Goal: Transaction & Acquisition: Purchase product/service

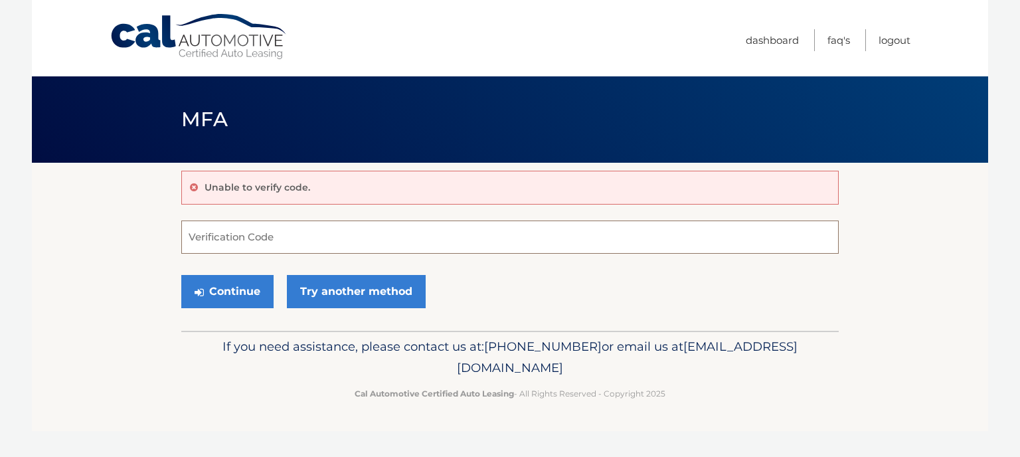
click at [284, 238] on input "Verification Code" at bounding box center [509, 236] width 657 height 33
type input "388768"
click at [216, 289] on button "Continue" at bounding box center [227, 291] width 92 height 33
click at [235, 297] on button "Continue" at bounding box center [227, 291] width 92 height 33
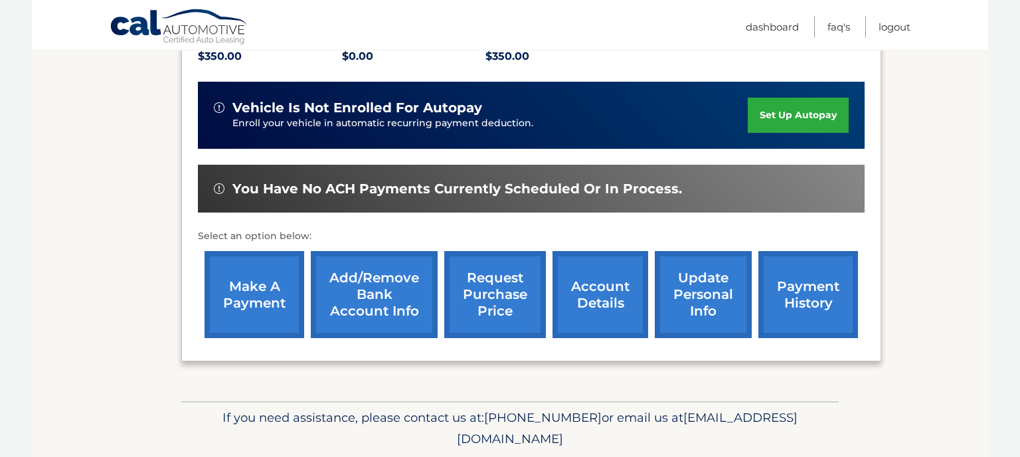
scroll to position [350, 0]
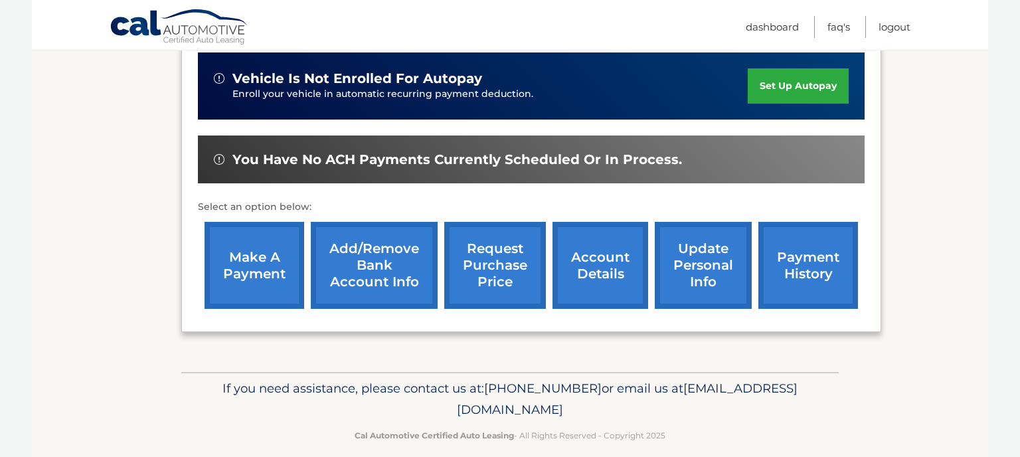
click at [258, 259] on link "make a payment" at bounding box center [254, 265] width 100 height 87
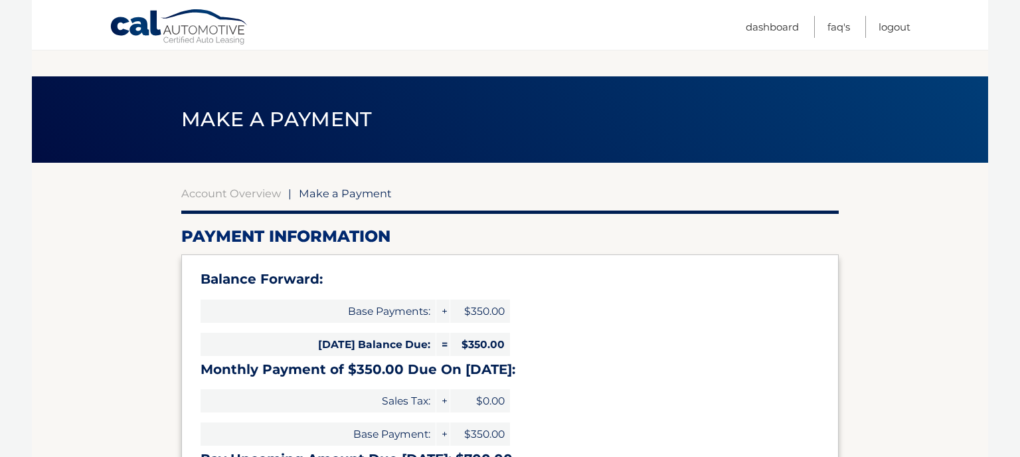
select select "ZGQ3Y2U5NWItMzcxYi00ODExLWI5ZWYtYzQ1OTIzMGQ0Y2Zm"
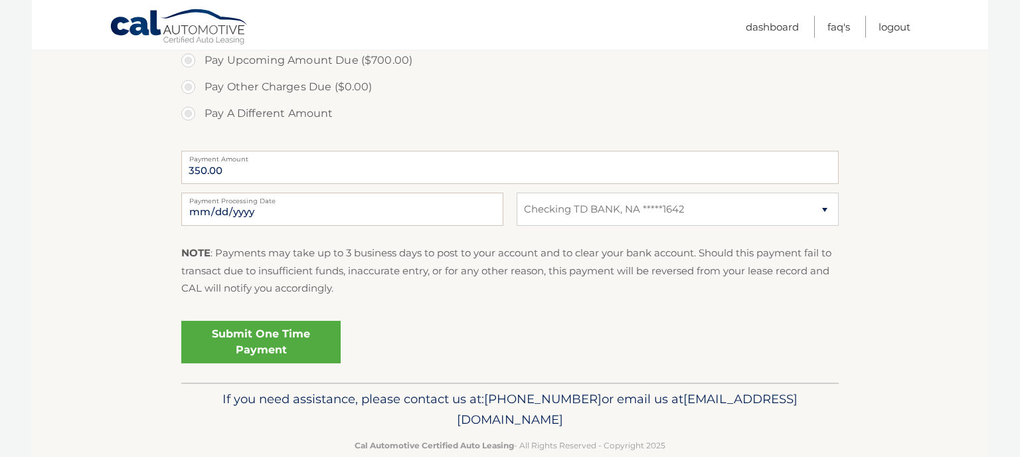
scroll to position [547, 0]
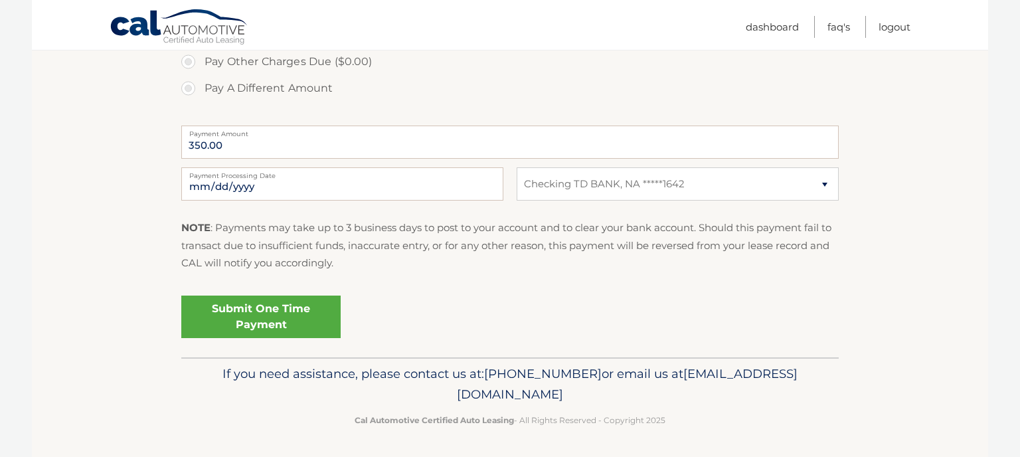
click at [293, 317] on link "Submit One Time Payment" at bounding box center [260, 316] width 159 height 42
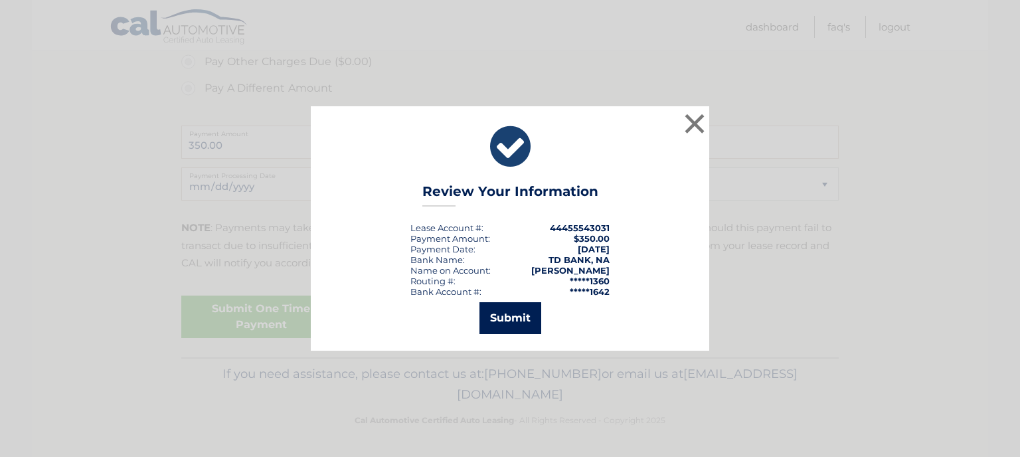
click at [512, 317] on button "Submit" at bounding box center [510, 318] width 62 height 32
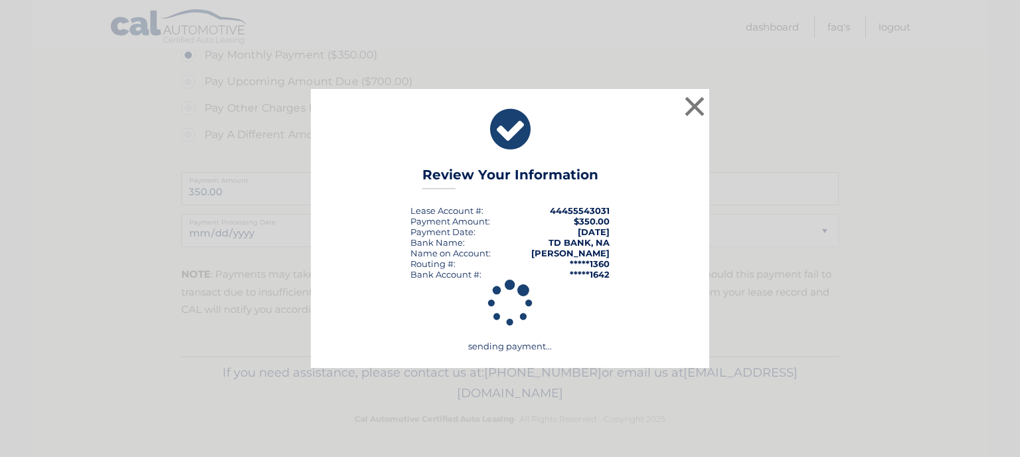
scroll to position [499, 0]
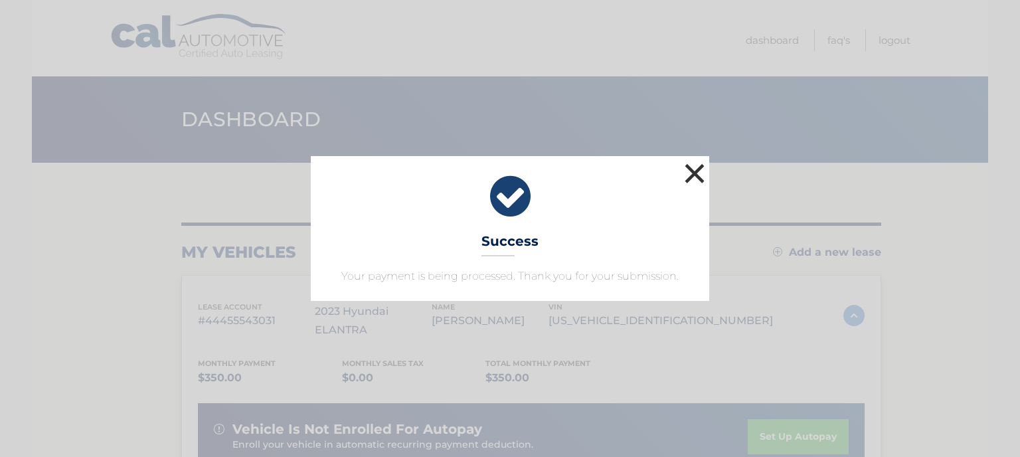
click at [689, 174] on button "×" at bounding box center [694, 173] width 27 height 27
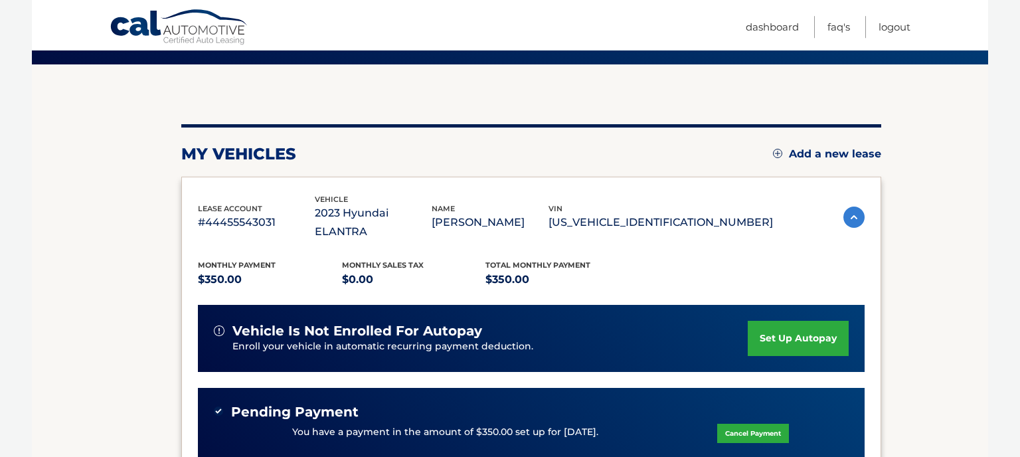
scroll to position [140, 0]
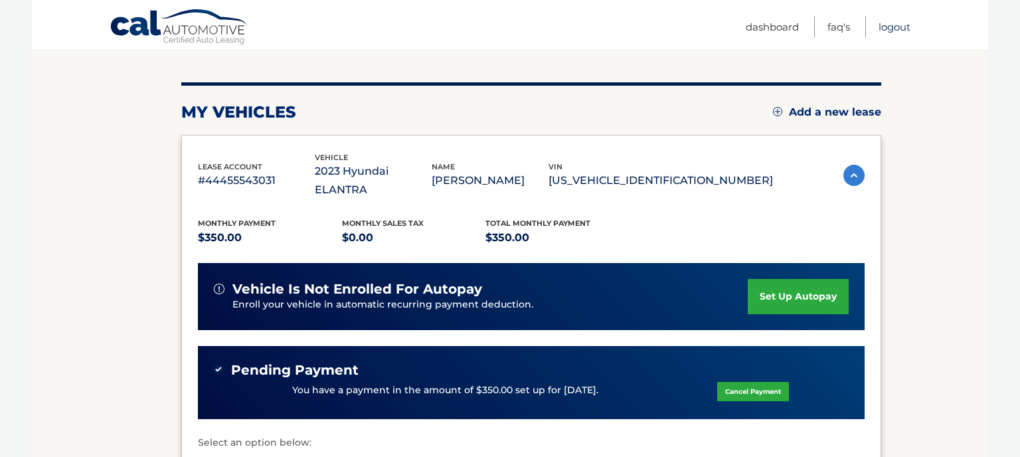
click at [883, 26] on link "Logout" at bounding box center [894, 27] width 32 height 22
